Goal: Check status: Verify the current state of an ongoing process or item

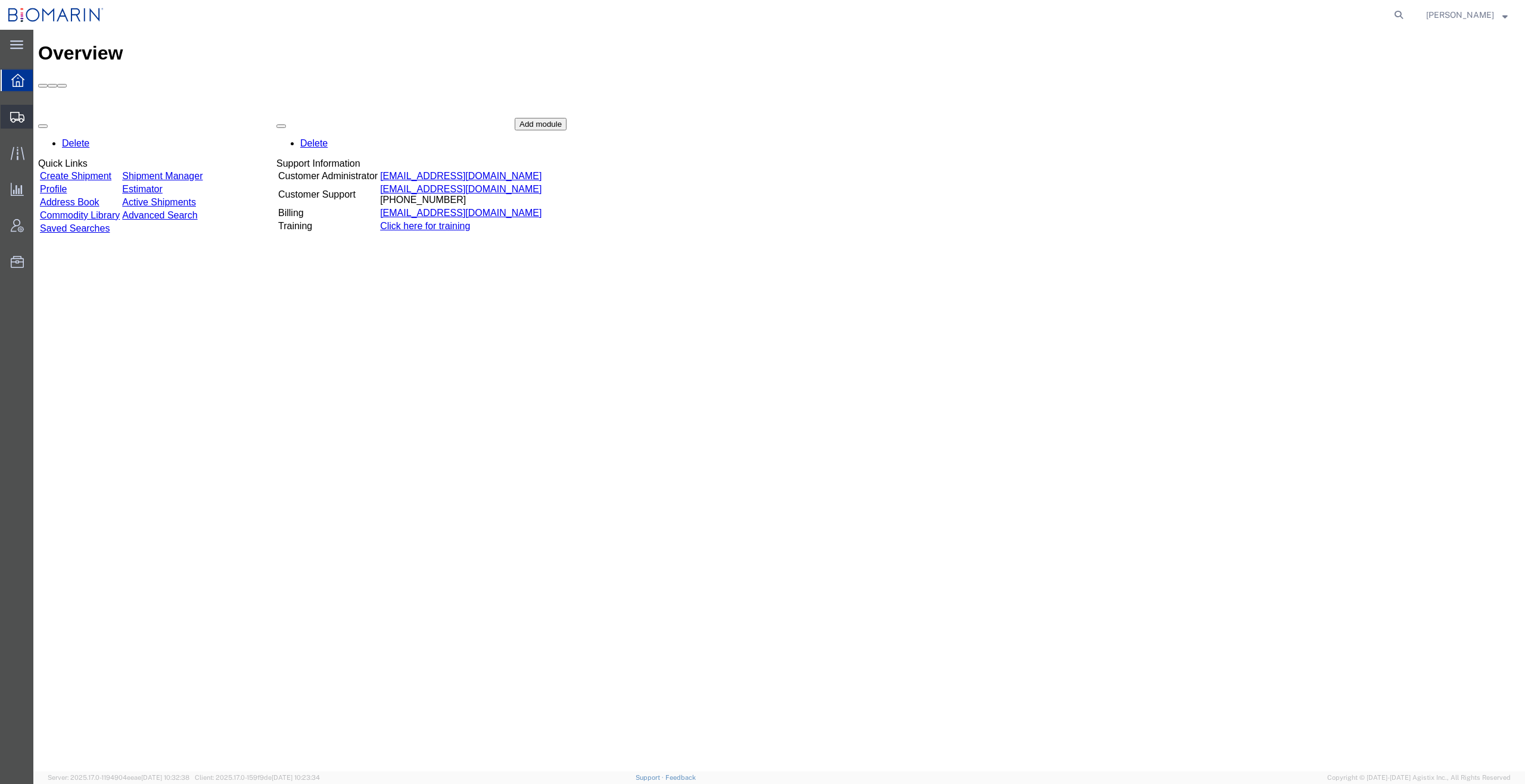
click at [0, 0] on span "Shipment Manager" at bounding box center [0, 0] width 0 height 0
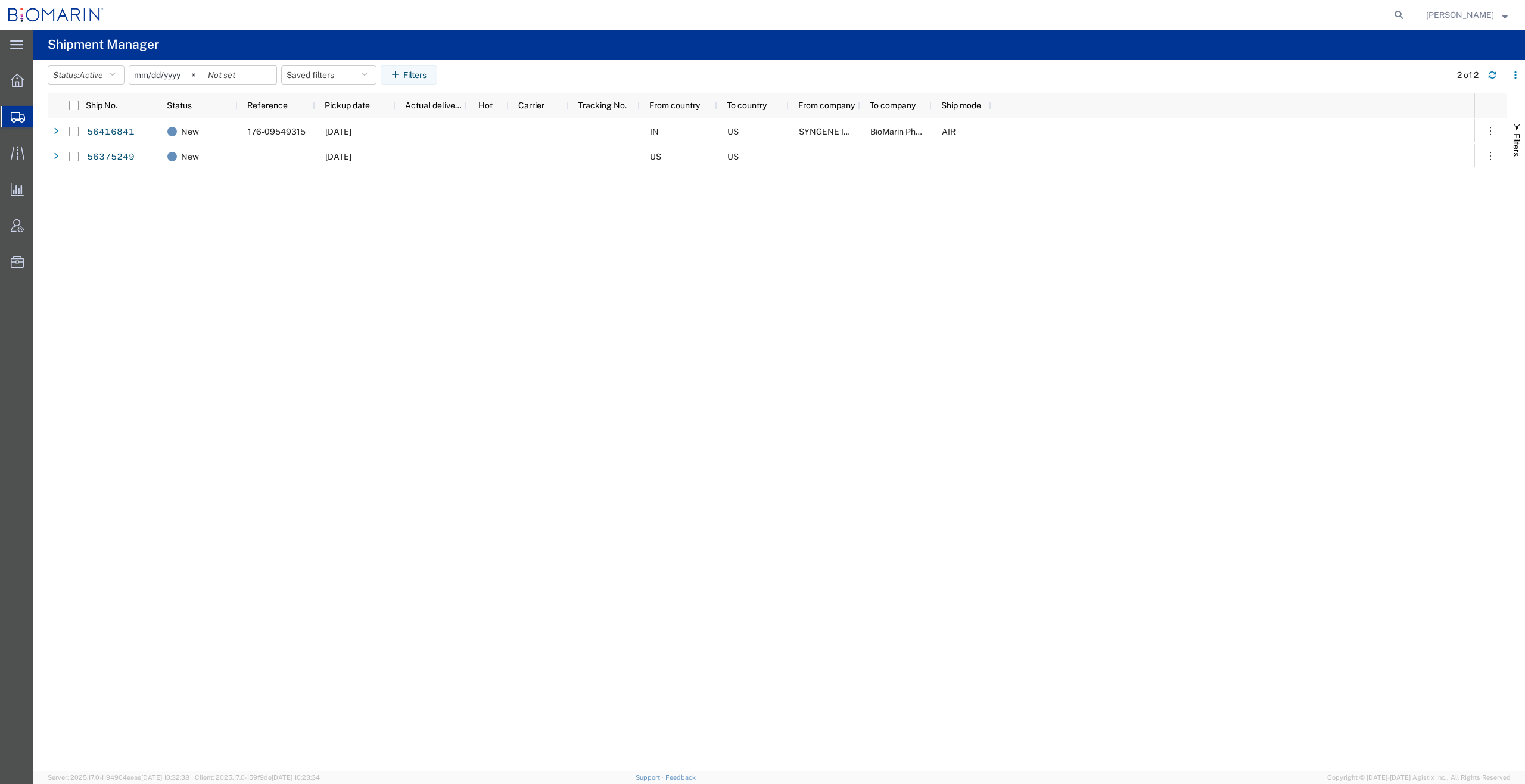
click at [1369, 10] on agx-global-search at bounding box center [1218, 14] width 381 height 30
click at [1407, 15] on icon at bounding box center [1398, 14] width 16 height 16
click at [1300, 15] on input "search" at bounding box center [1210, 15] width 362 height 29
paste input "S02256715"
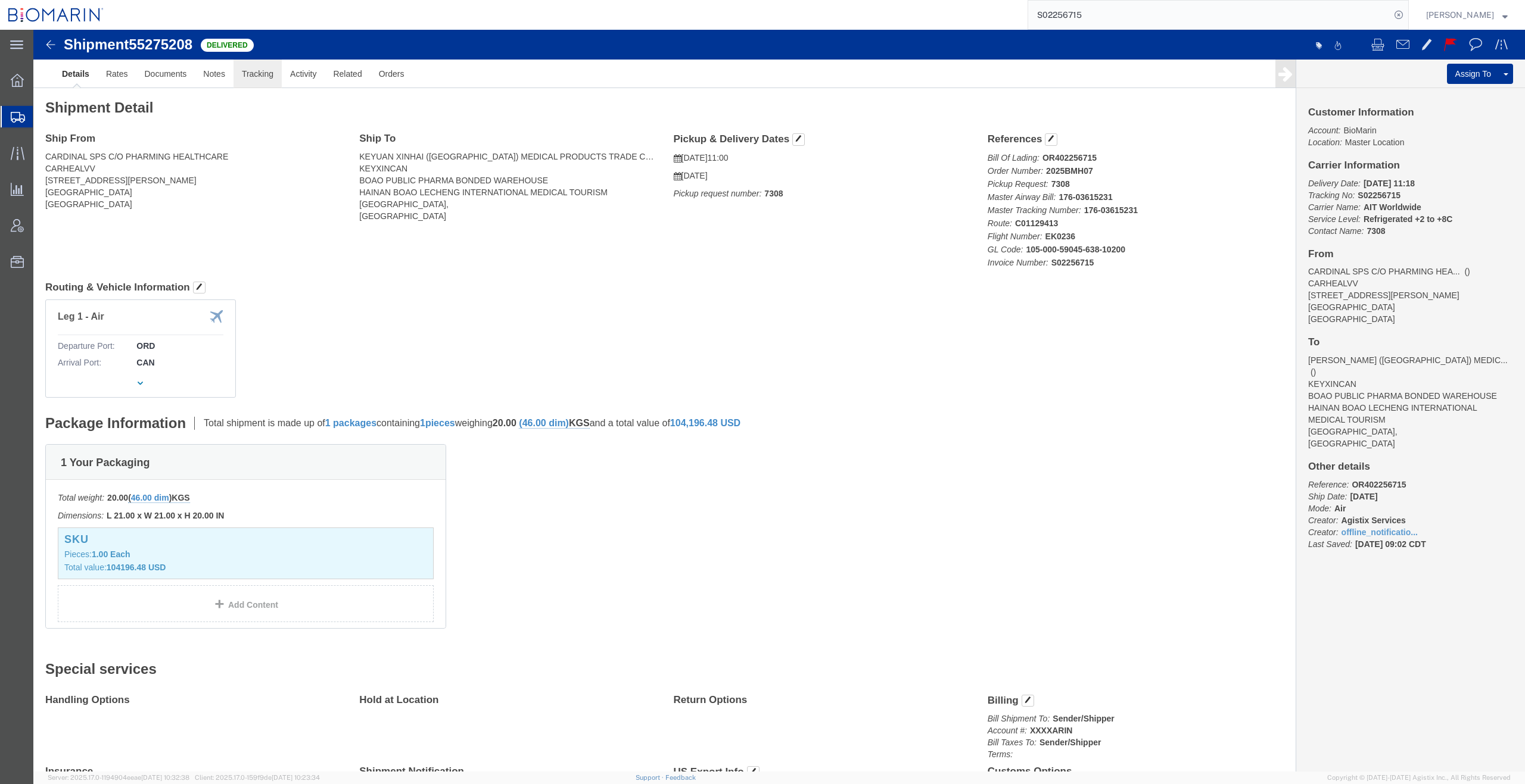
click link "Tracking"
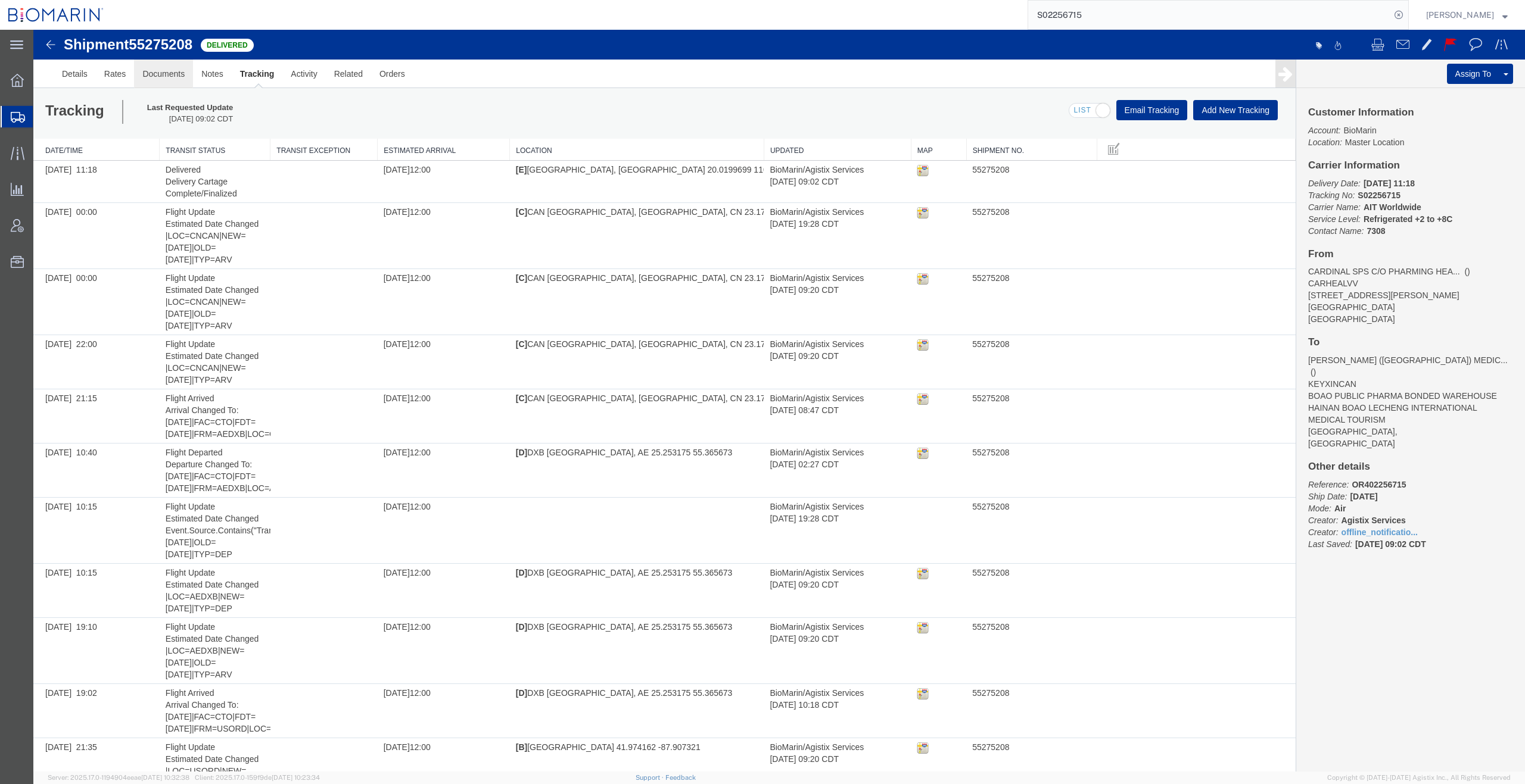
click at [170, 77] on link "Documents" at bounding box center [164, 73] width 59 height 29
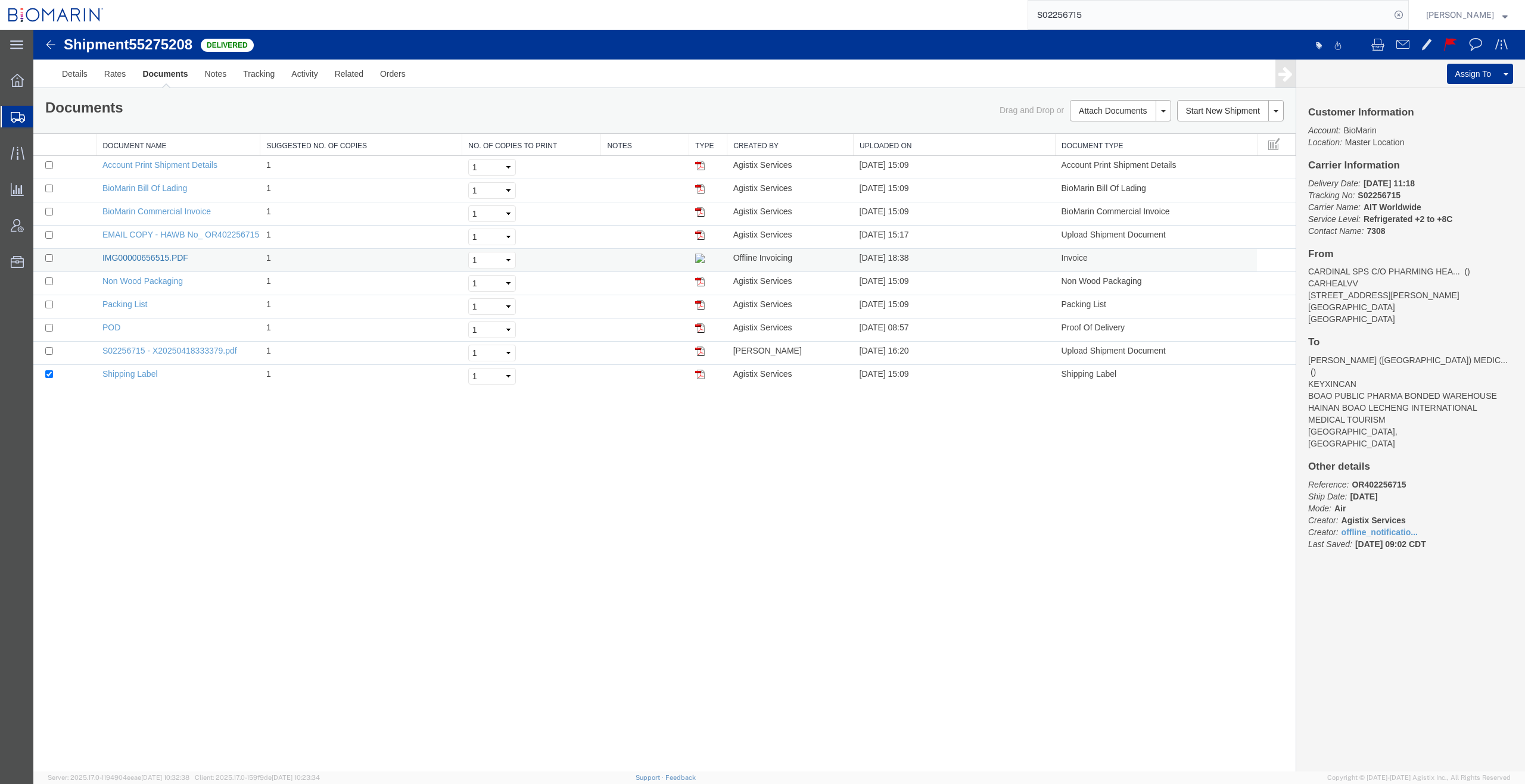
click at [177, 257] on link "IMG00000656515.PDF" at bounding box center [145, 258] width 86 height 10
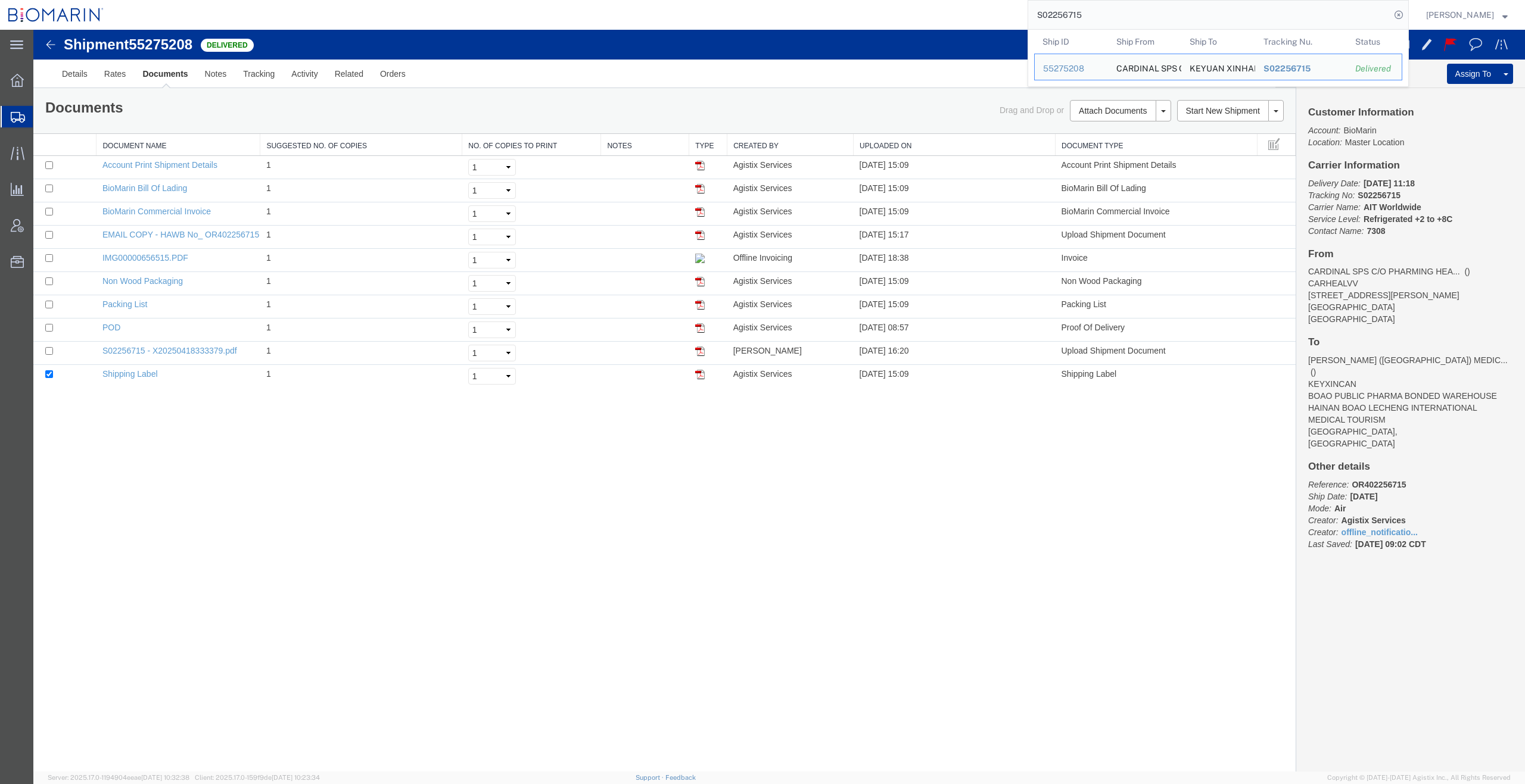
click at [1106, 21] on input "S02256715" at bounding box center [1210, 15] width 362 height 29
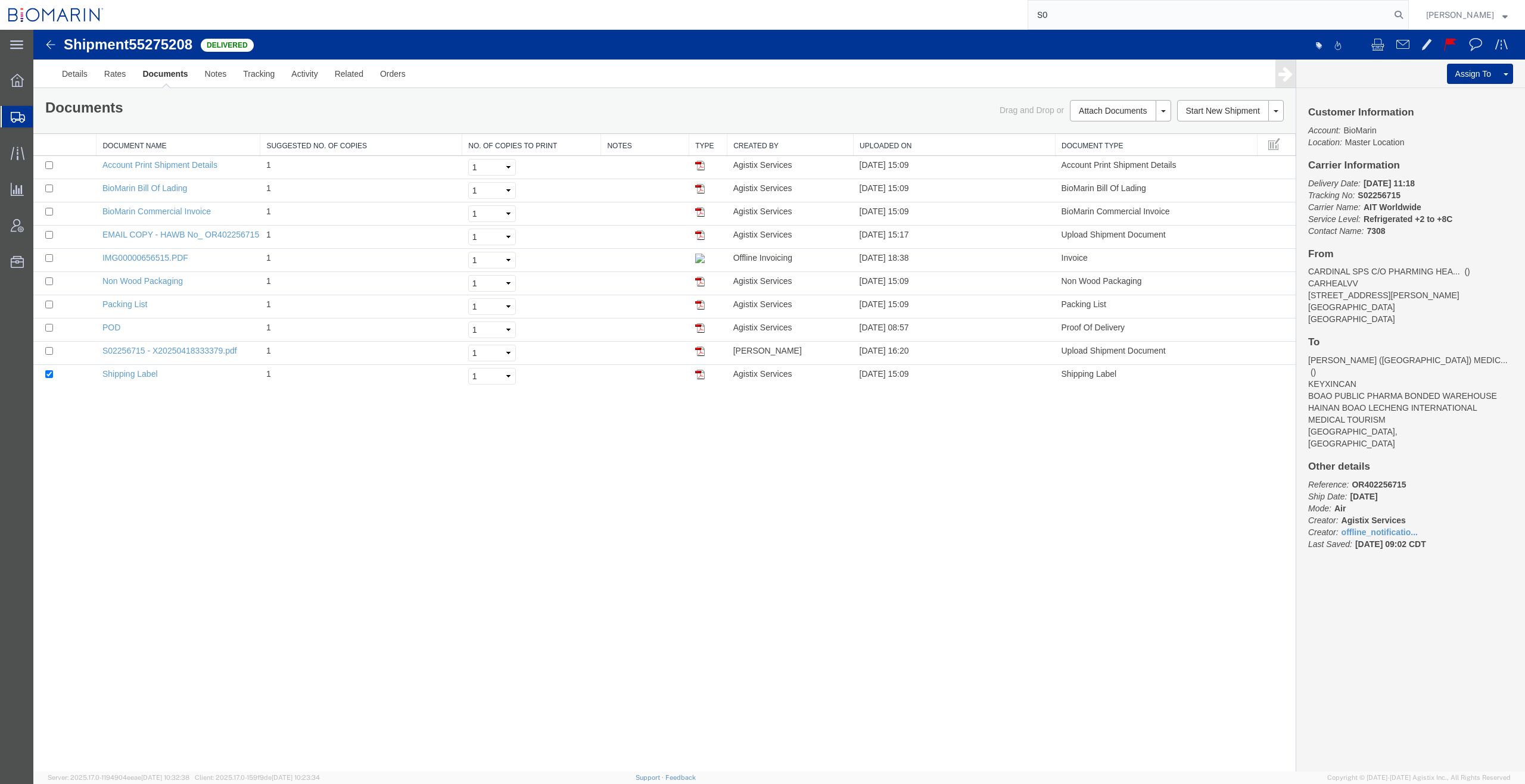
type input "S"
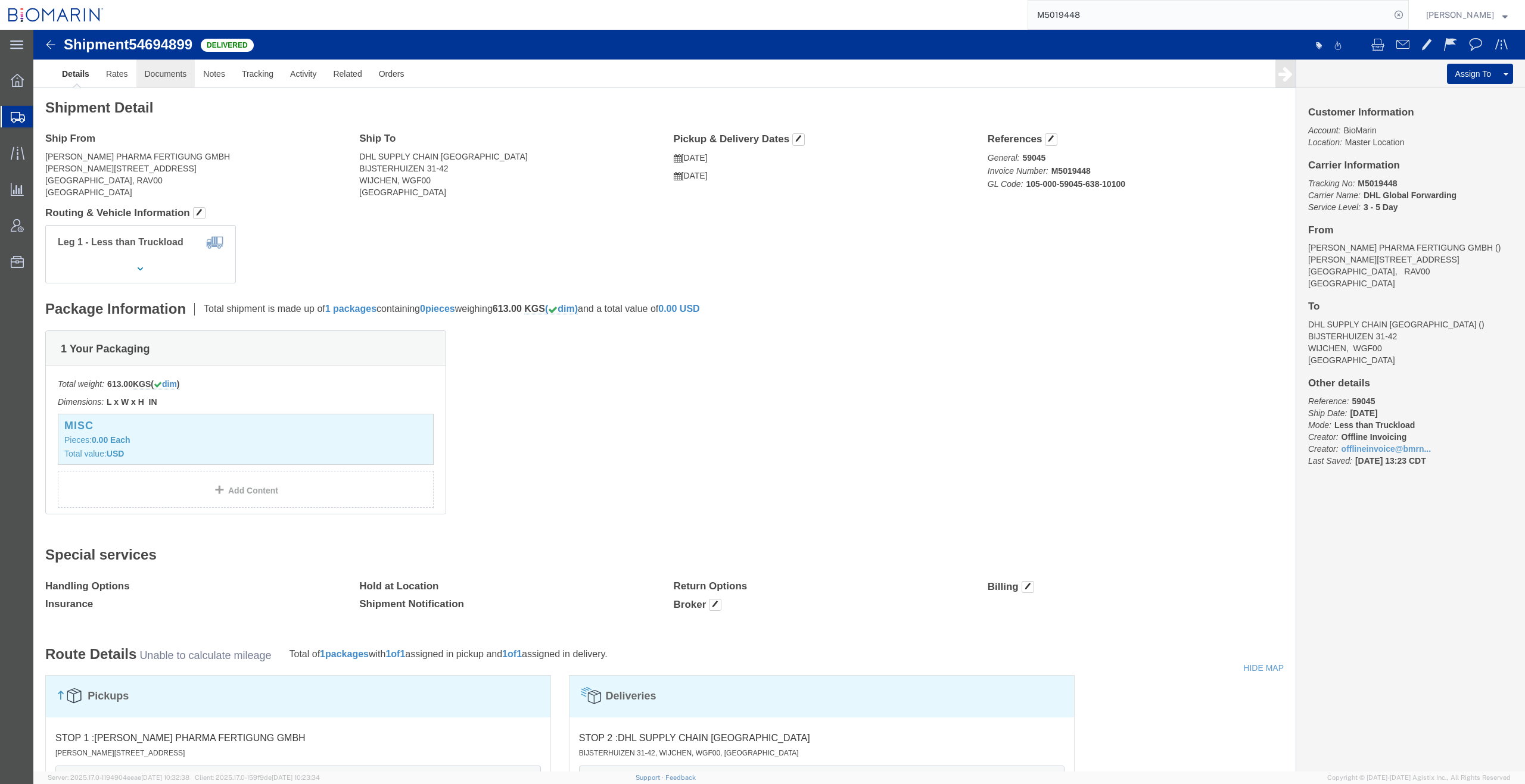
click link "Documents"
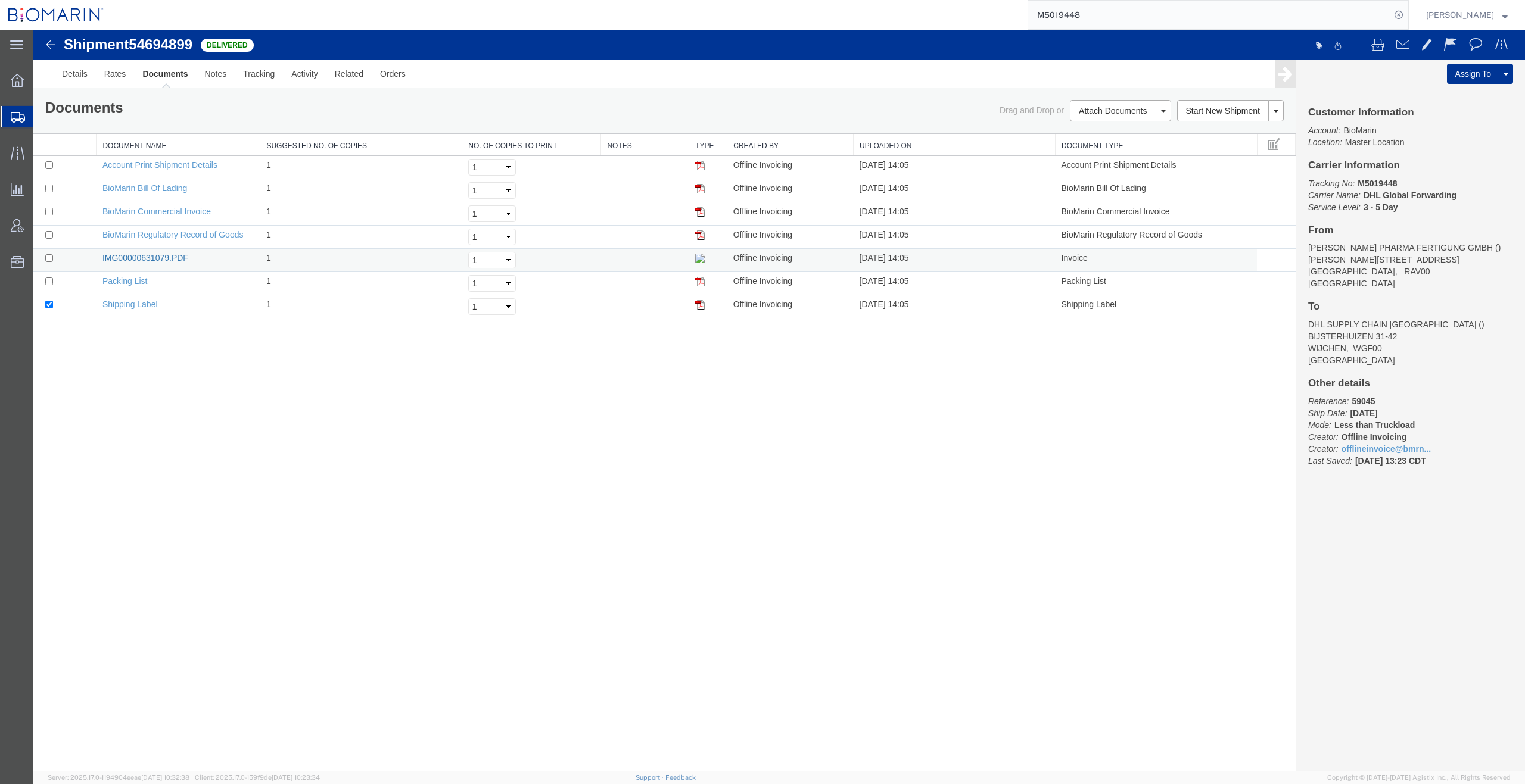
click at [178, 258] on link "IMG00000631079.PDF" at bounding box center [145, 258] width 86 height 10
click at [1108, 13] on input "M5019448" at bounding box center [1210, 15] width 362 height 29
type input "M"
paste input "S02194974"
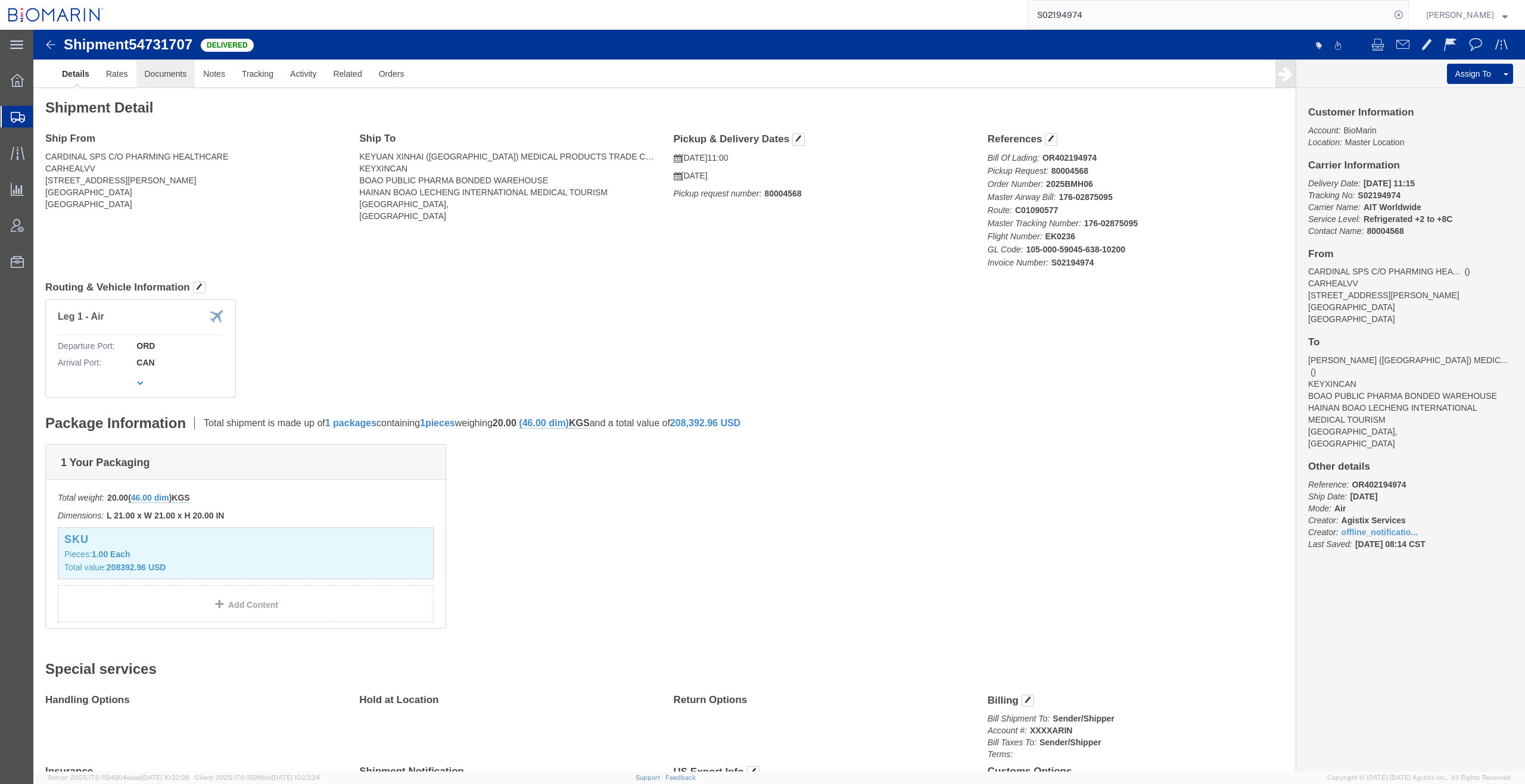
click link "Documents"
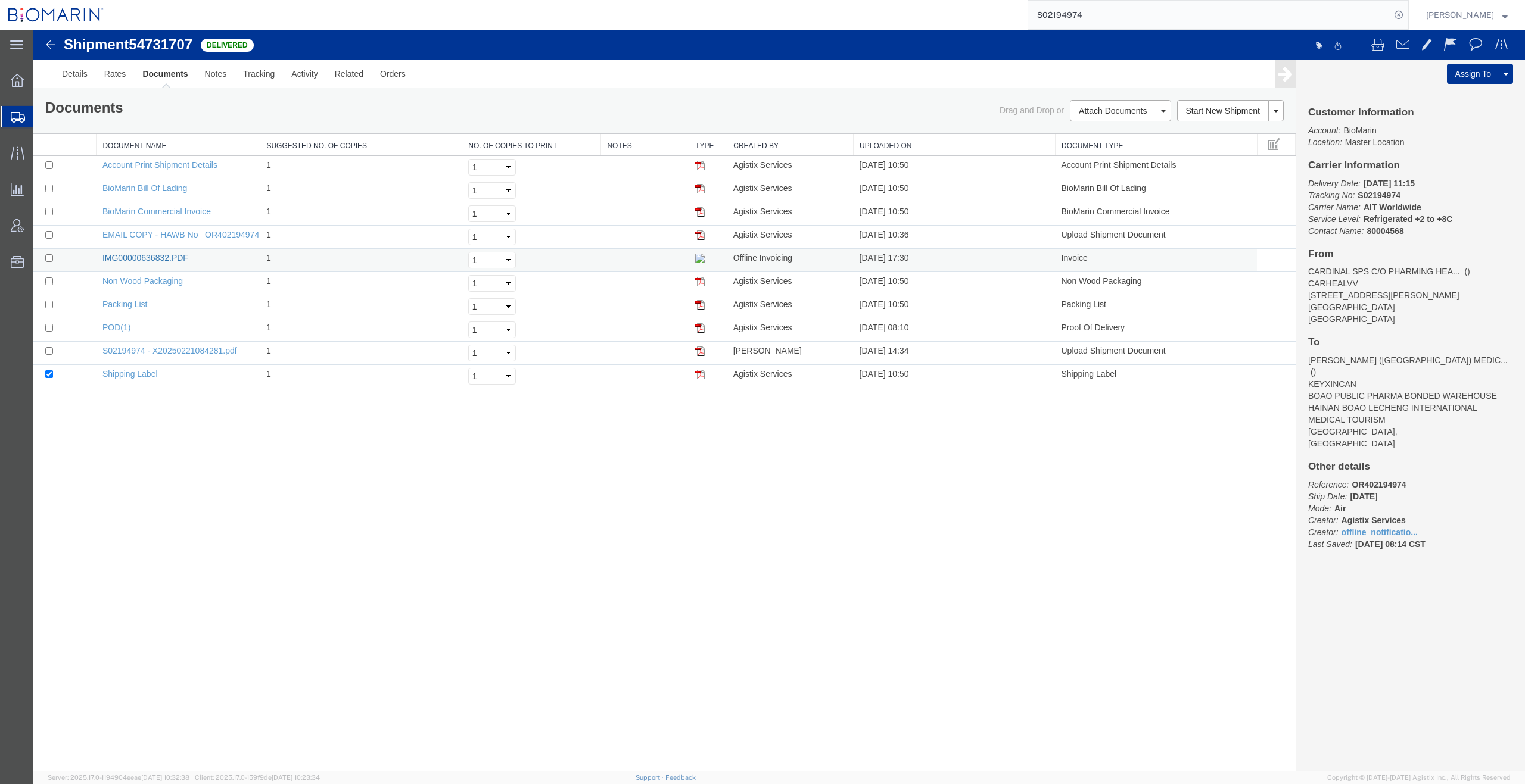
click at [173, 256] on link "IMG00000636832.PDF" at bounding box center [145, 258] width 86 height 10
click at [1168, 16] on input "S02194974" at bounding box center [1210, 15] width 362 height 29
type input "S"
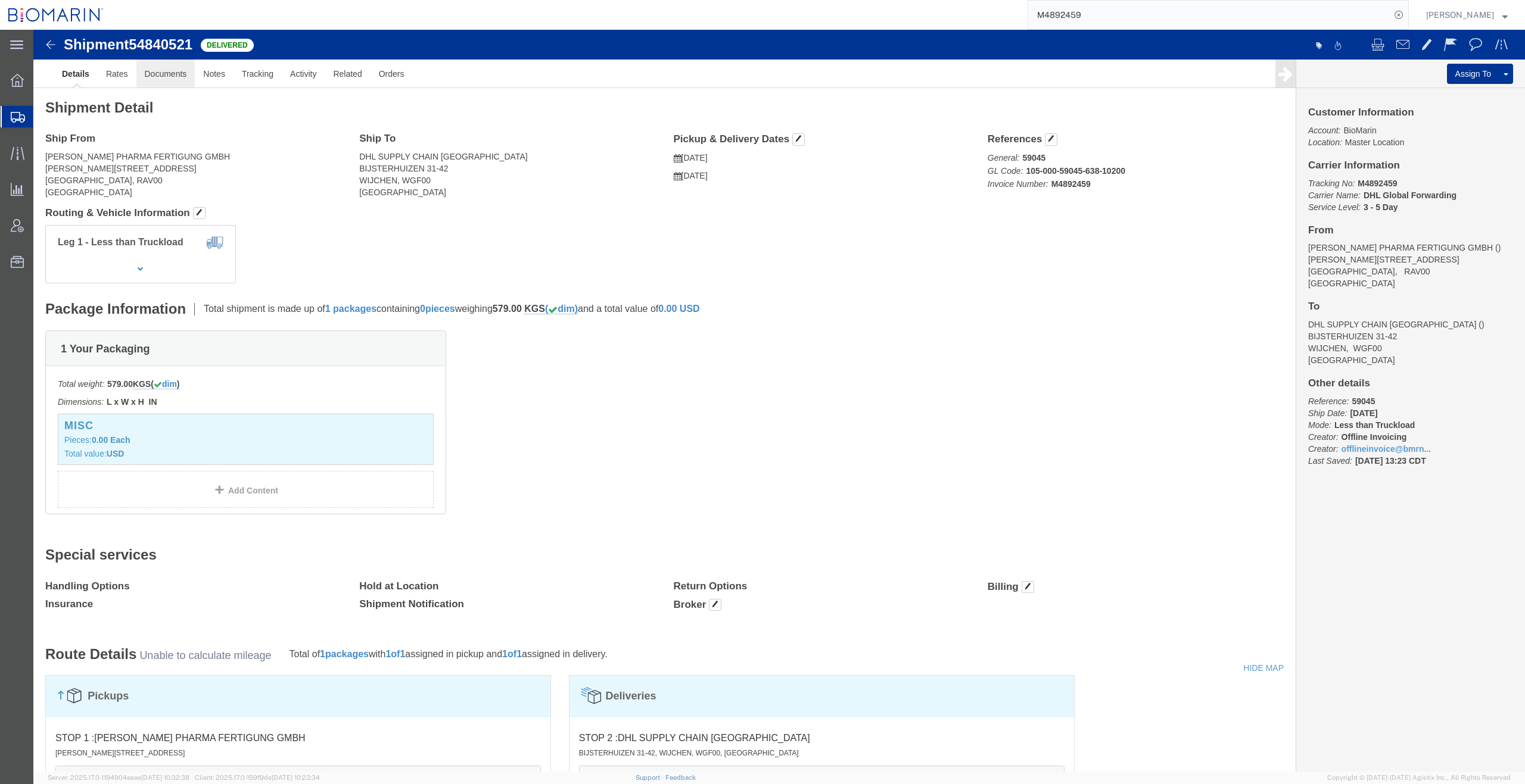
click link "Documents"
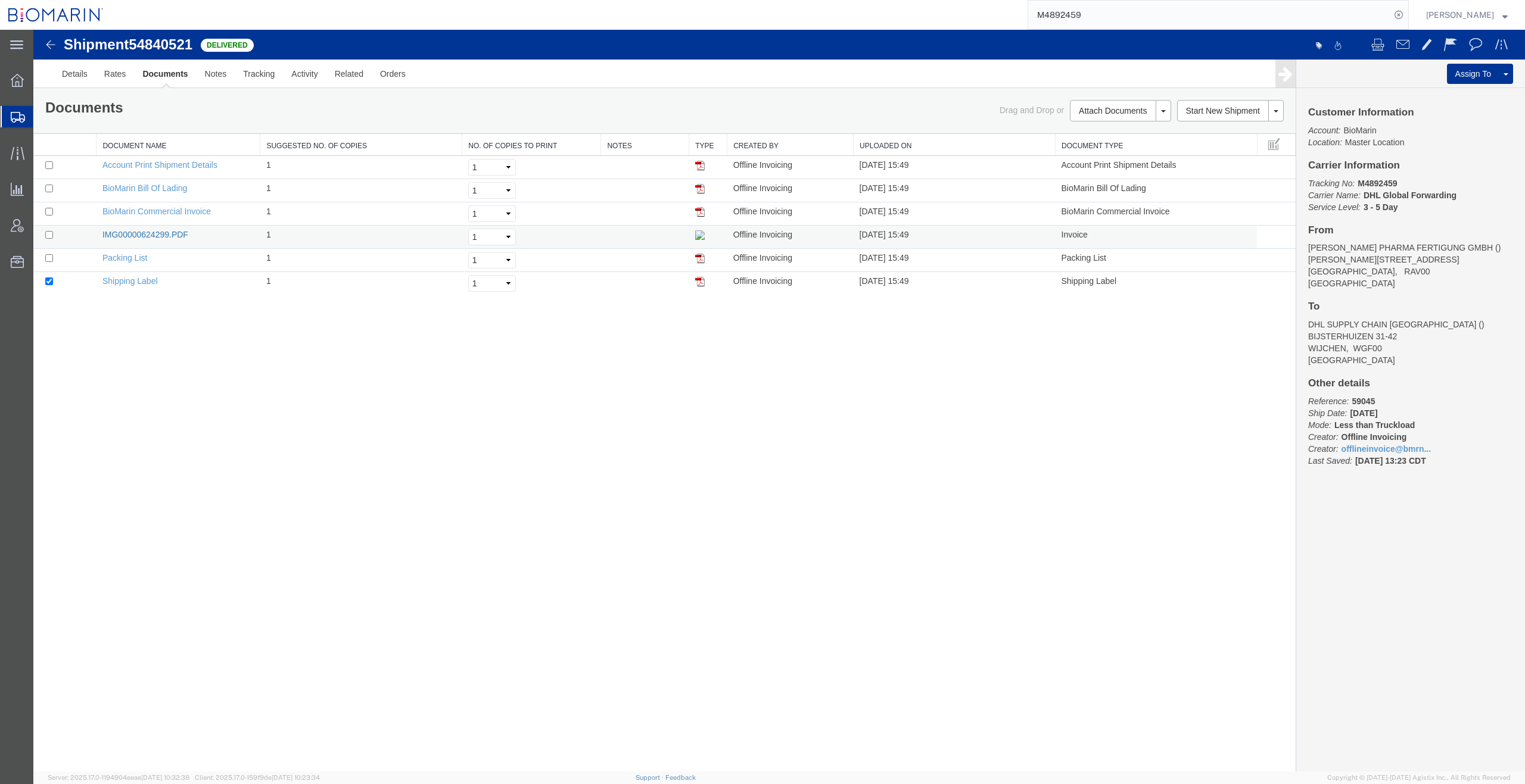
click at [173, 231] on link "IMG00000624299.PDF" at bounding box center [145, 234] width 86 height 10
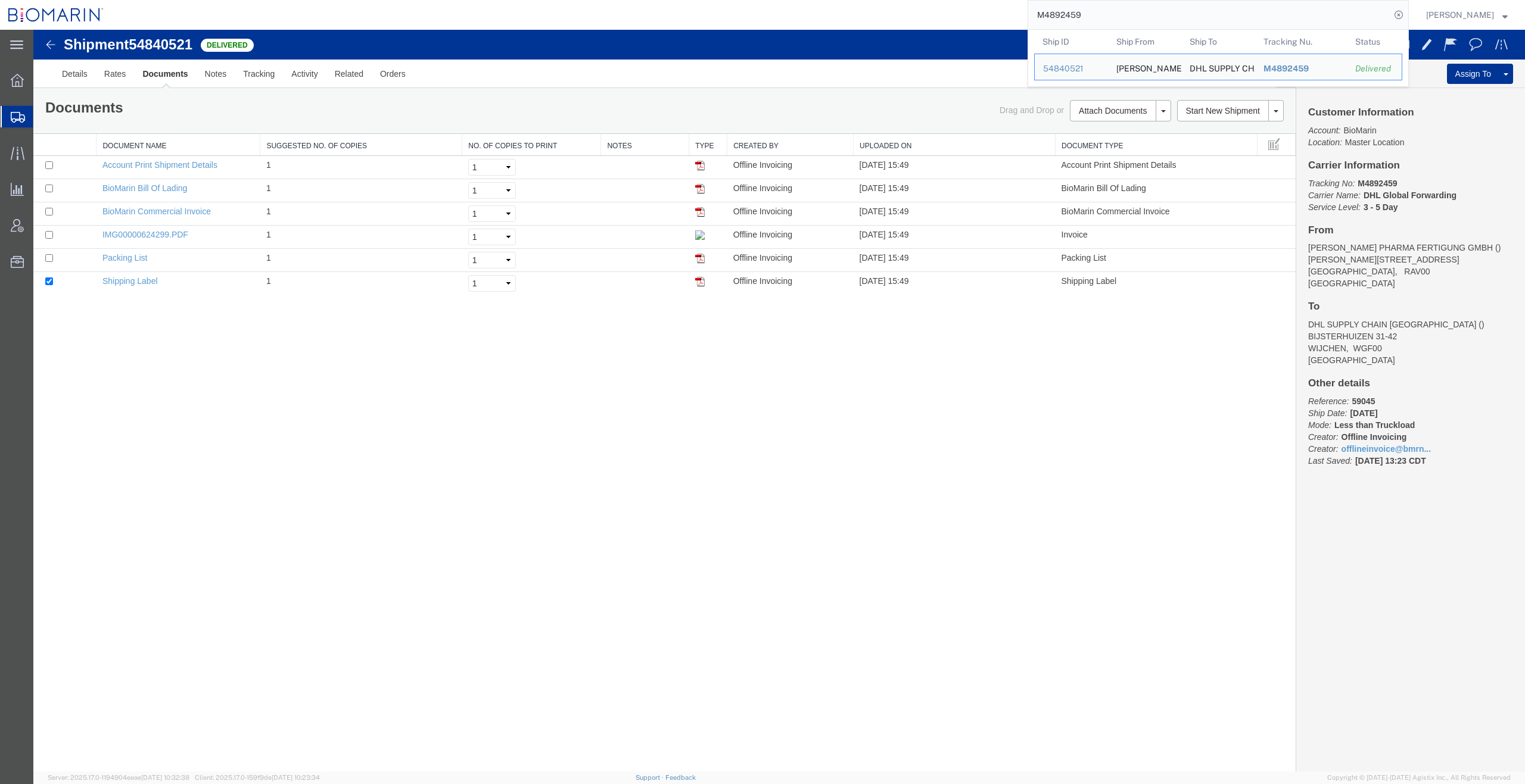
click at [1106, 18] on input "M4892459" at bounding box center [1210, 15] width 362 height 29
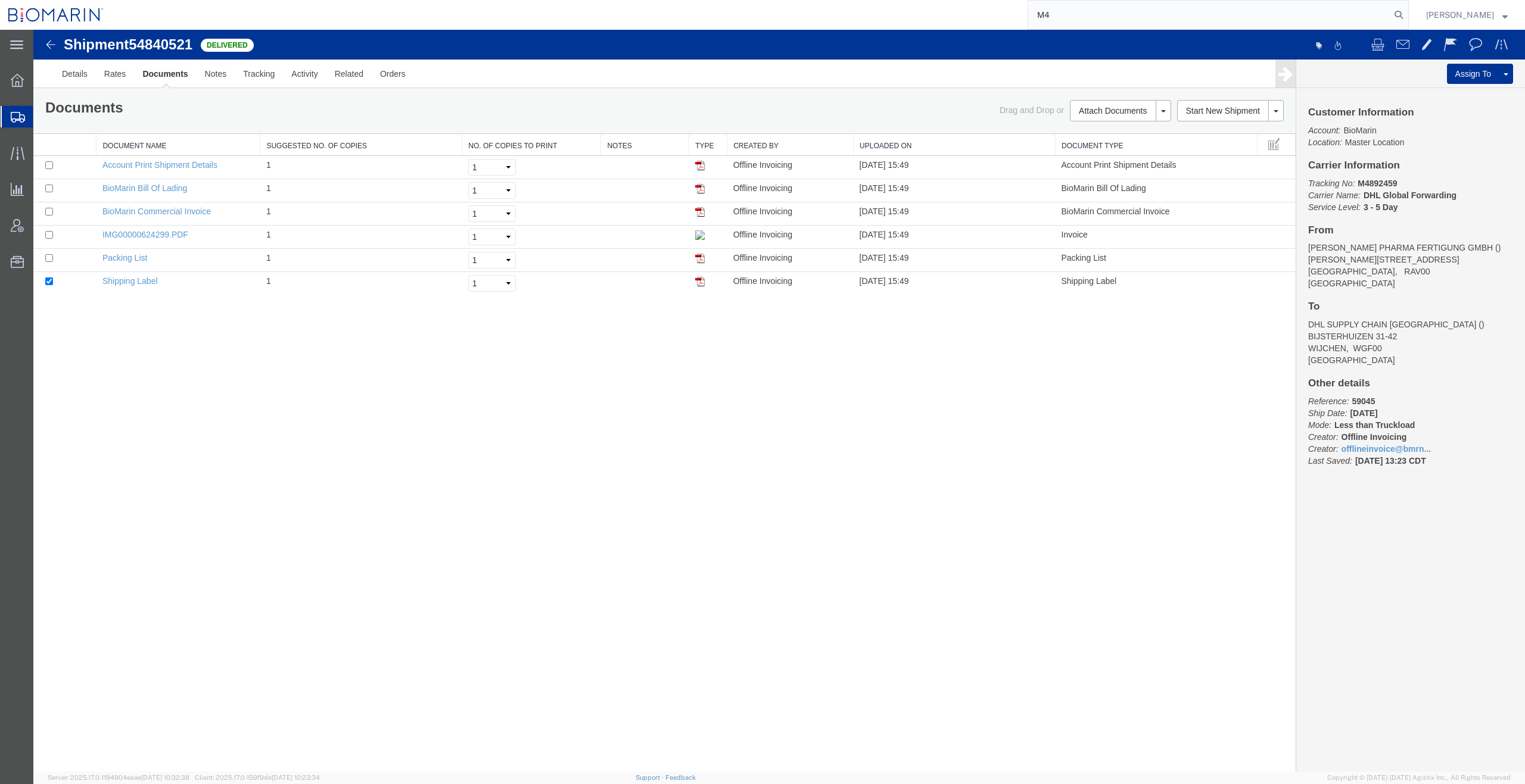
type input "M"
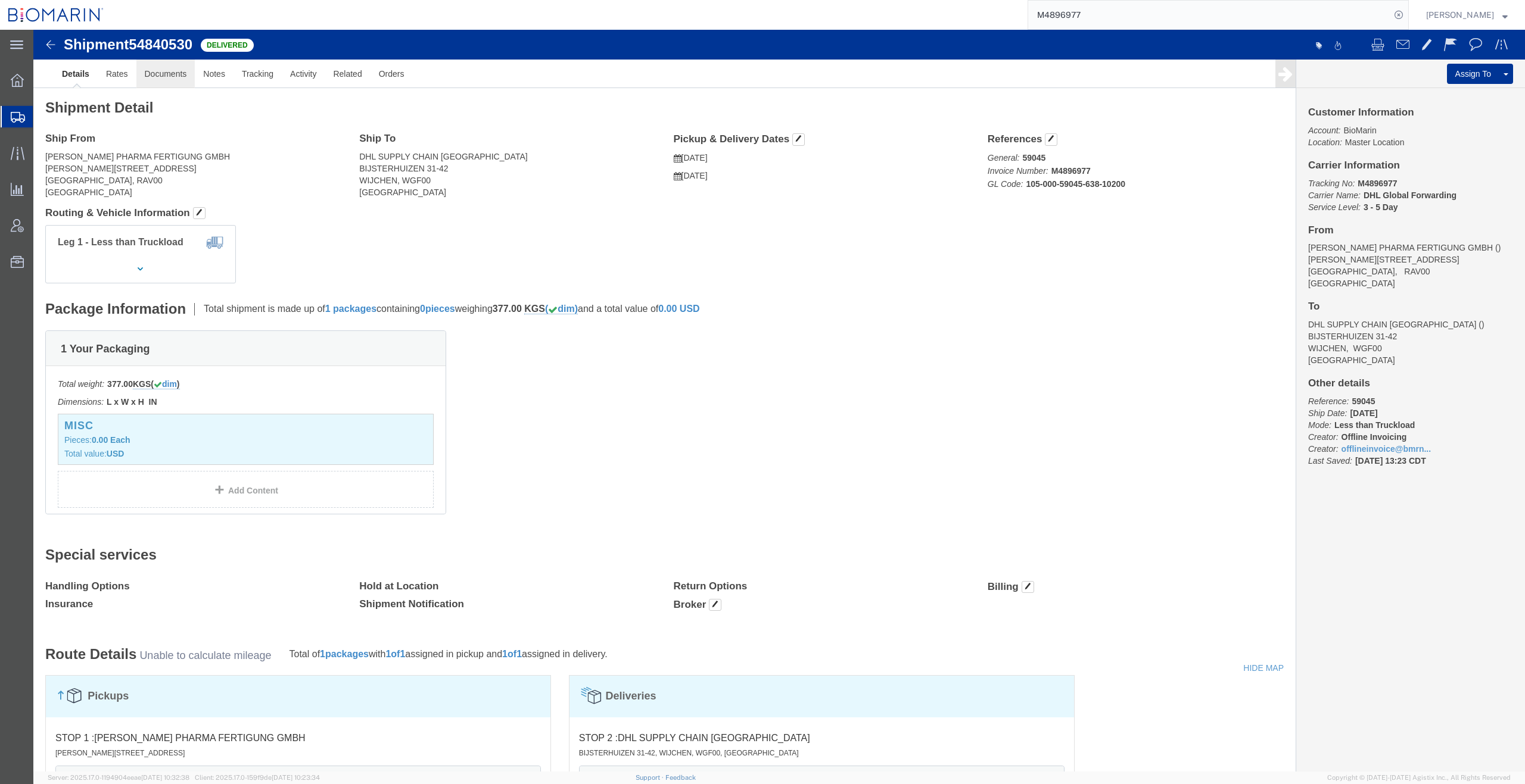
click link "Documents"
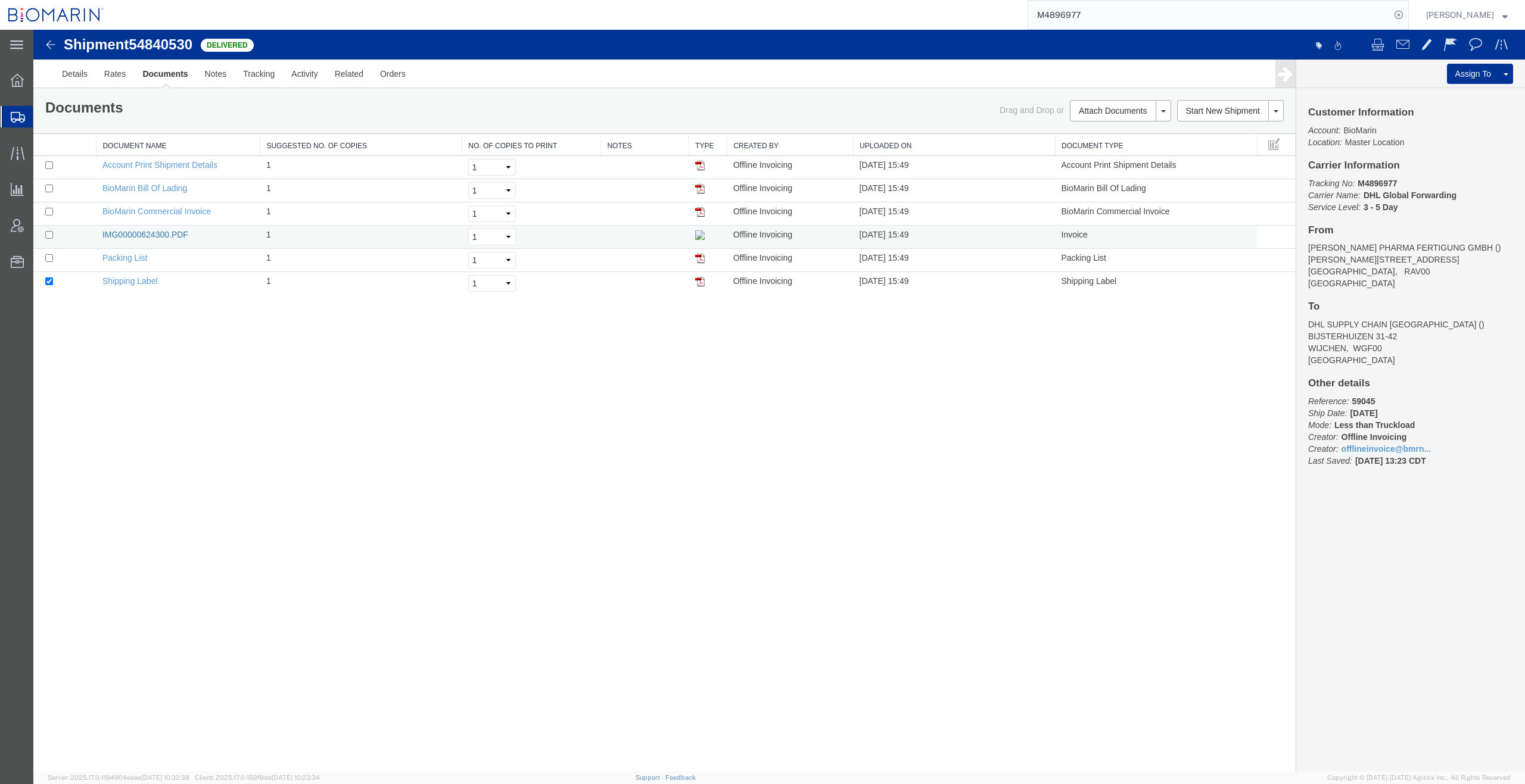
click at [172, 234] on link "IMG00000624300.PDF" at bounding box center [145, 234] width 86 height 10
click at [178, 234] on link "IMG00000624300.PDF" at bounding box center [145, 234] width 86 height 10
click at [1150, 9] on input "M4896977" at bounding box center [1210, 15] width 362 height 29
type input "M"
type input "BQC02356387"
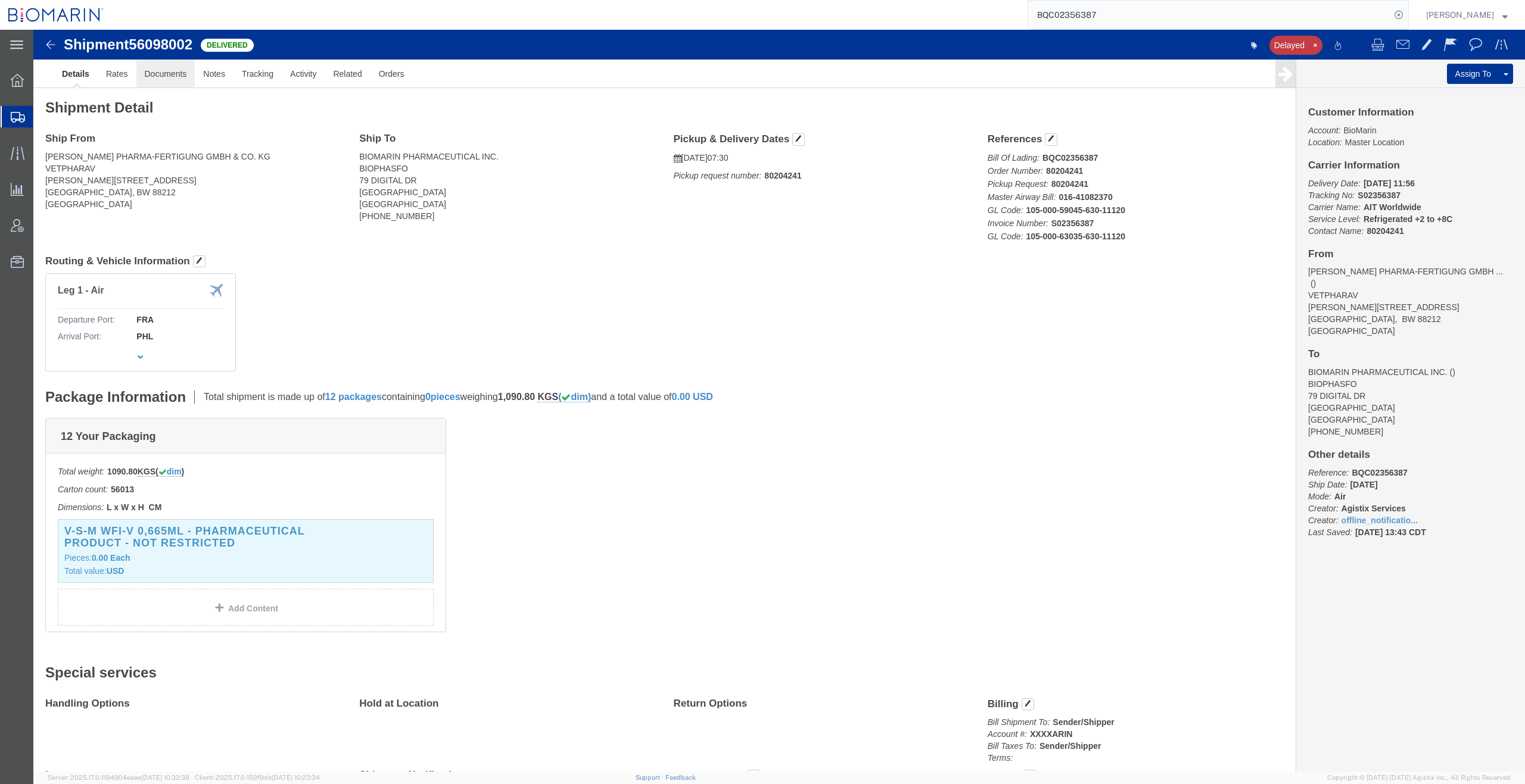
click link "Documents"
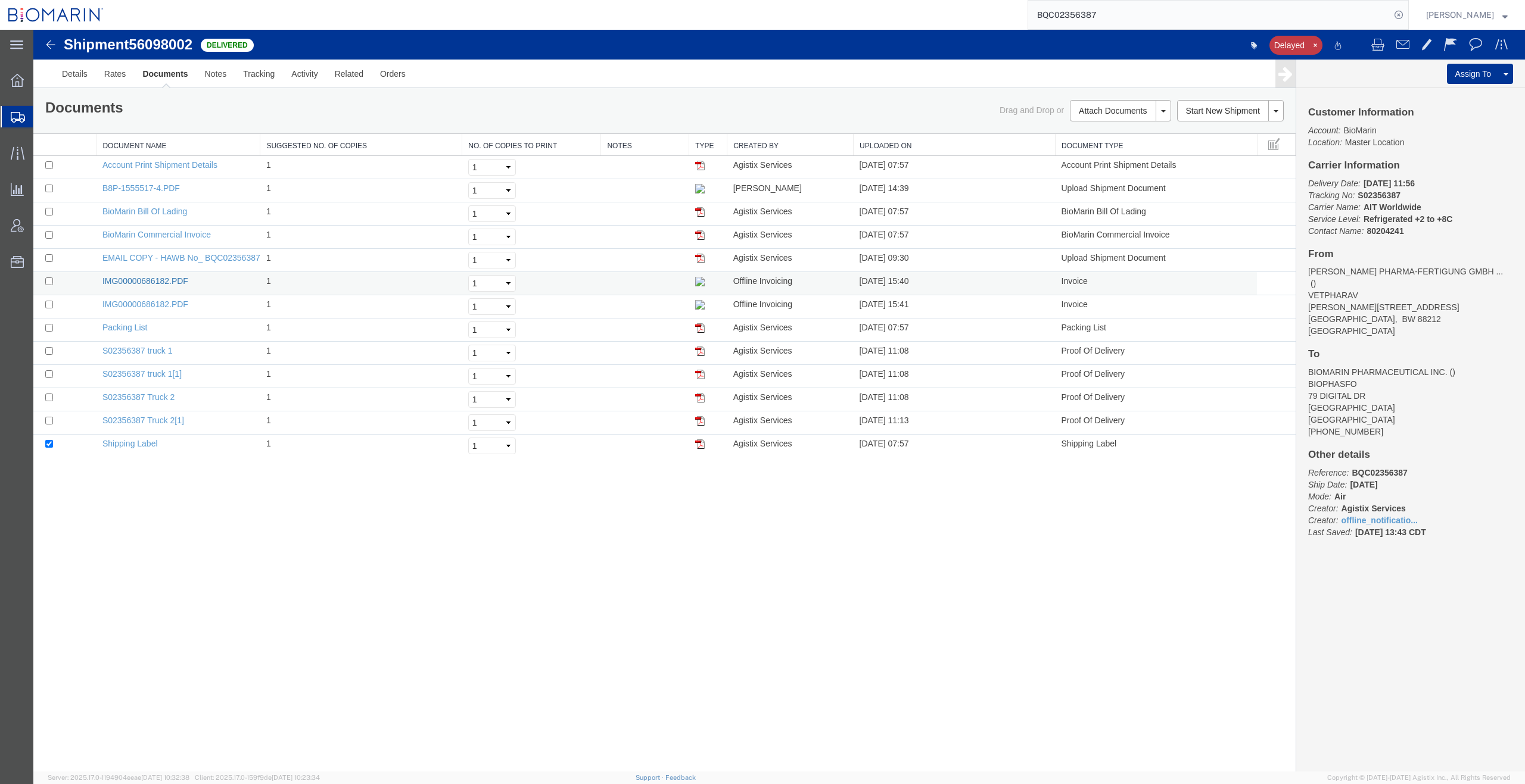
click at [166, 282] on link "IMG00000686182.PDF" at bounding box center [145, 281] width 86 height 10
